Goal: Transaction & Acquisition: Book appointment/travel/reservation

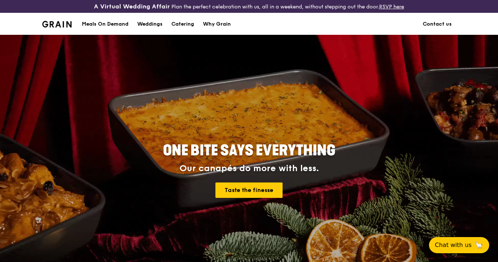
scroll to position [21, 0]
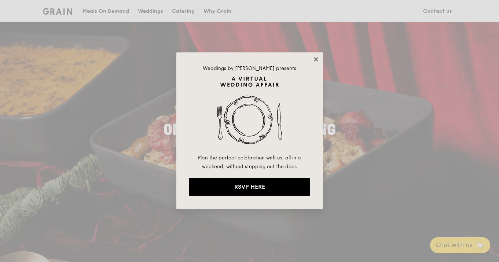
click at [316, 58] on icon at bounding box center [316, 59] width 7 height 7
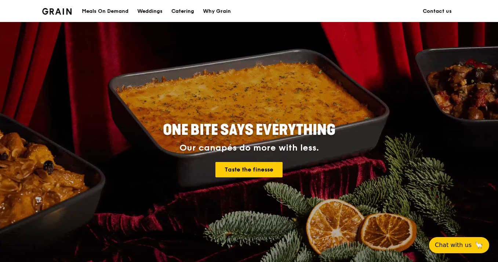
click at [190, 12] on div "Catering" at bounding box center [182, 11] width 23 height 22
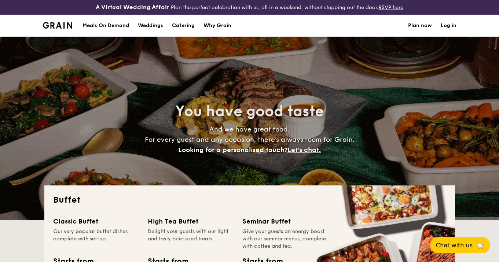
select select
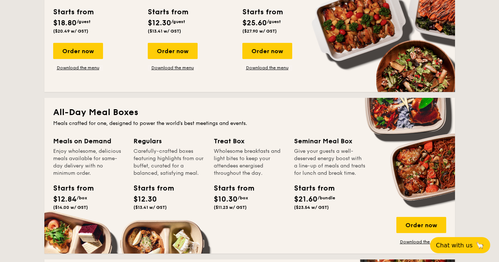
scroll to position [191, 0]
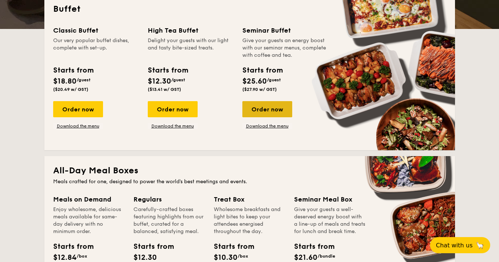
click at [263, 107] on div "Order now" at bounding box center [267, 109] width 50 height 16
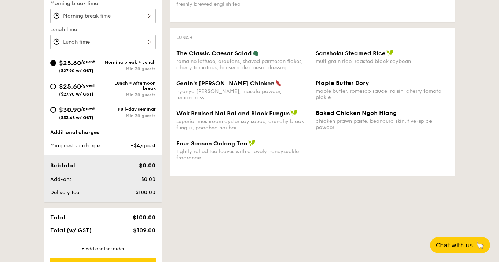
scroll to position [271, 0]
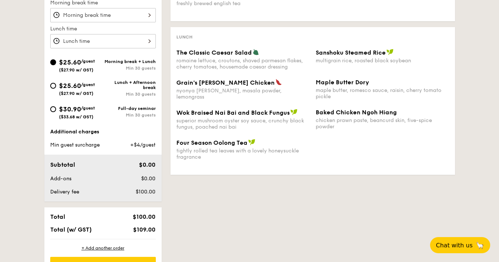
click at [80, 113] on span "$30.90" at bounding box center [70, 109] width 22 height 8
click at [56, 112] on input "$30.90 /guest ($33.68 w/ GST) Full-day seminar Min 30 guests" at bounding box center [53, 109] width 6 height 6
radio input "true"
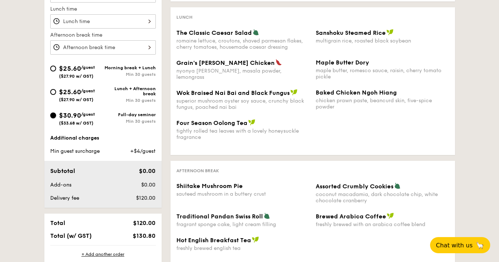
scroll to position [288, 0]
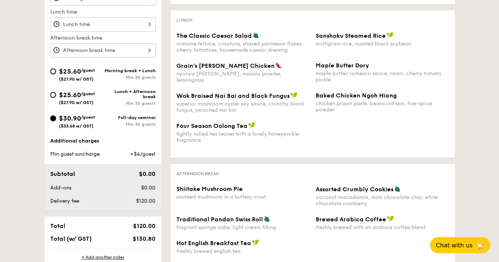
click at [143, 97] on div "Lunch + Afternoon break" at bounding box center [129, 94] width 53 height 10
click at [56, 97] on input "$25.60 /guest ($27.90 w/ GST) Lunch + Afternoon break Min 30 guests" at bounding box center [53, 95] width 6 height 6
radio input "true"
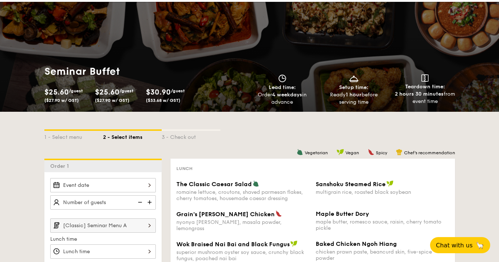
scroll to position [0, 0]
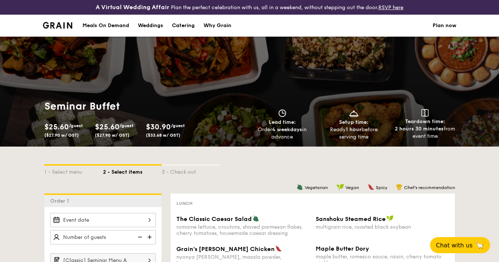
click at [190, 28] on div "Catering" at bounding box center [183, 26] width 23 height 22
select select
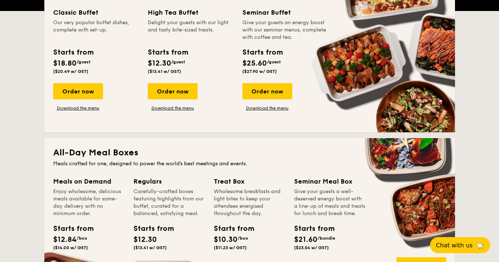
scroll to position [175, 0]
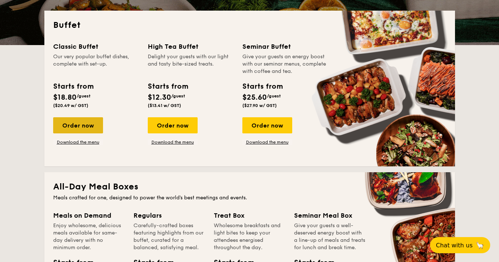
click at [84, 133] on div "Order now" at bounding box center [78, 125] width 50 height 16
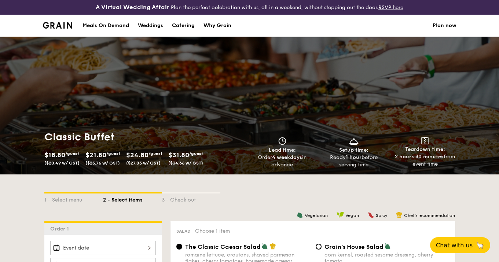
click at [195, 24] on div "Catering" at bounding box center [183, 26] width 23 height 22
select select
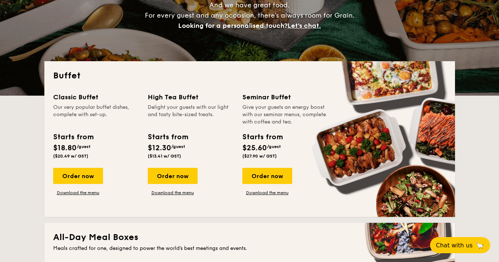
scroll to position [144, 0]
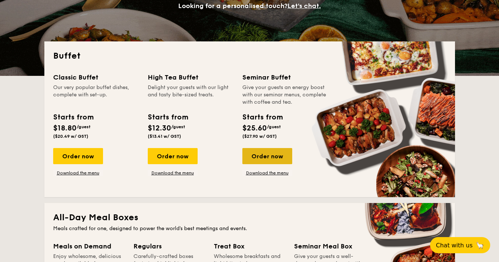
click at [253, 156] on div "Order now" at bounding box center [267, 156] width 50 height 16
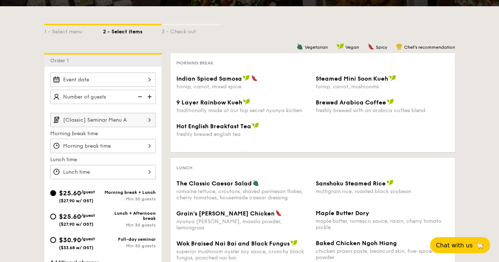
scroll to position [143, 0]
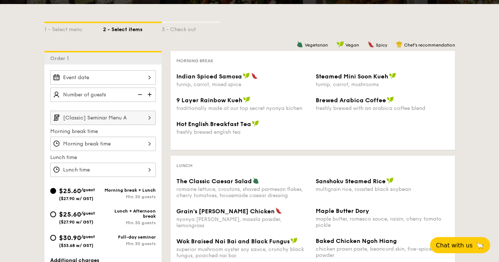
click at [90, 230] on div "$25.60 /guest ($27.90 w/ GST) Lunch + Afternoon break Min 30 guests" at bounding box center [102, 219] width 111 height 21
click at [66, 215] on span "$25.60" at bounding box center [70, 215] width 22 height 8
click at [56, 215] on input "$25.60 /guest ($27.90 w/ GST) Lunch + Afternoon break Min 30 guests" at bounding box center [53, 215] width 6 height 6
radio input "true"
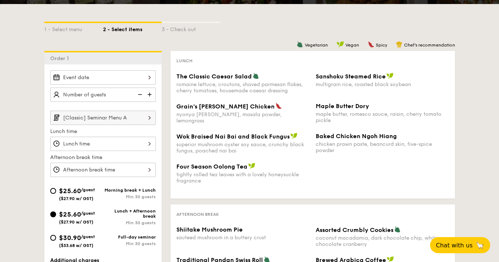
click at [126, 79] on div at bounding box center [103, 77] width 106 height 14
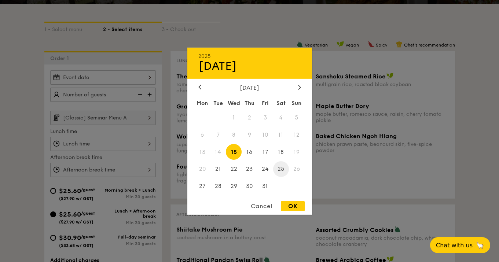
click at [284, 169] on span "25" at bounding box center [281, 169] width 16 height 16
click at [295, 208] on div "OK" at bounding box center [293, 206] width 24 height 10
type input "[DATE]"
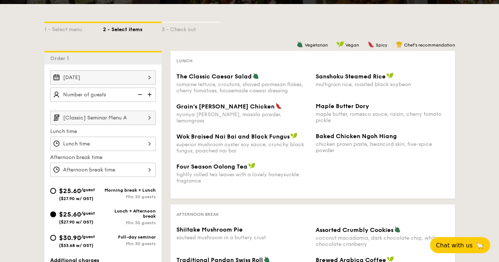
click at [151, 96] on img at bounding box center [150, 95] width 11 height 14
type input "20 guests"
click at [97, 121] on input "[Classic] Seminar Menu A" at bounding box center [103, 118] width 106 height 14
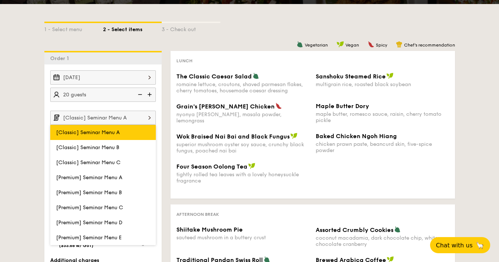
click at [97, 138] on label "[Classic] Seminar Menu A" at bounding box center [103, 132] width 106 height 15
click at [0, 0] on input "[Classic] Seminar Menu A" at bounding box center [0, 0] width 0 height 0
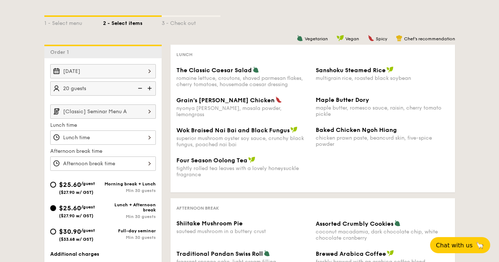
scroll to position [145, 0]
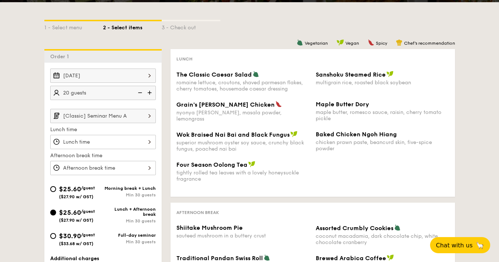
click at [126, 122] on input "[Classic] Seminar Menu A" at bounding box center [103, 116] width 106 height 14
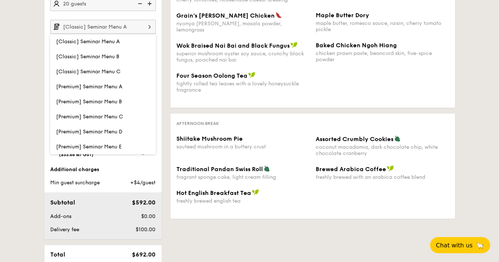
scroll to position [236, 0]
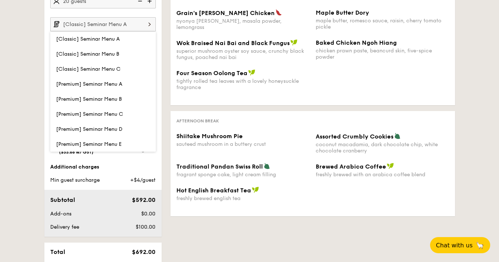
click at [148, 162] on div "$25.60 /guest ($27.90 w/ GST) Morning break + Lunch Min 30 guests $25.60 /guest…" at bounding box center [102, 127] width 111 height 70
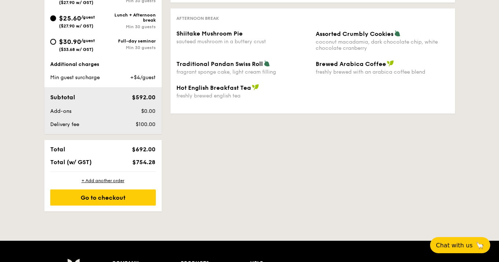
scroll to position [340, 0]
